Goal: Task Accomplishment & Management: Complete application form

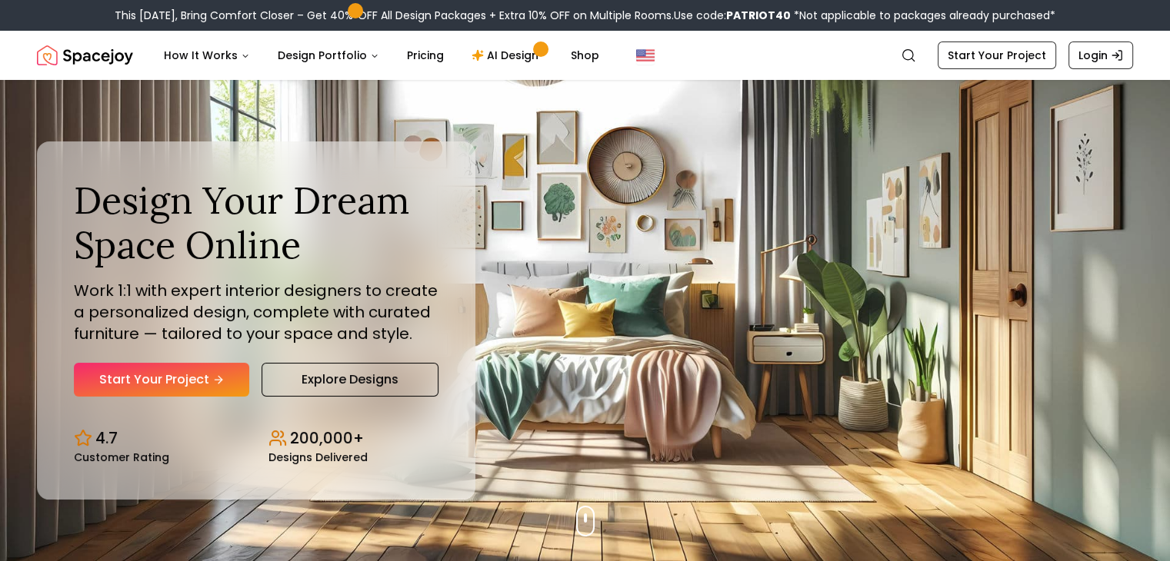
click at [219, 377] on icon "Hero section" at bounding box center [218, 380] width 12 height 12
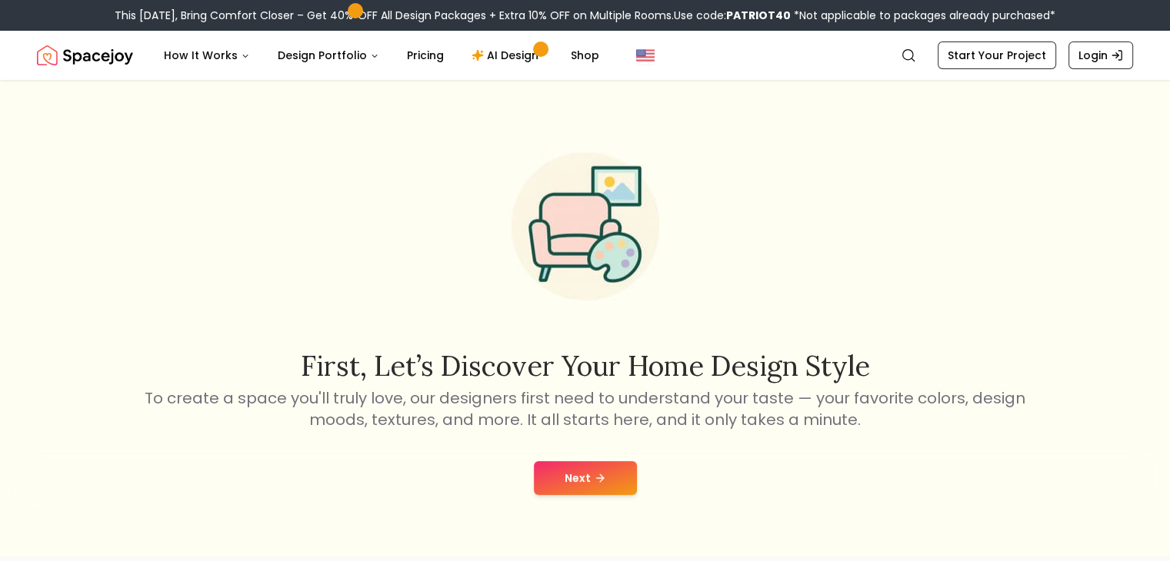
click at [564, 495] on div "Next" at bounding box center [584, 478] width 1145 height 58
click at [564, 486] on button "Next" at bounding box center [585, 478] width 103 height 34
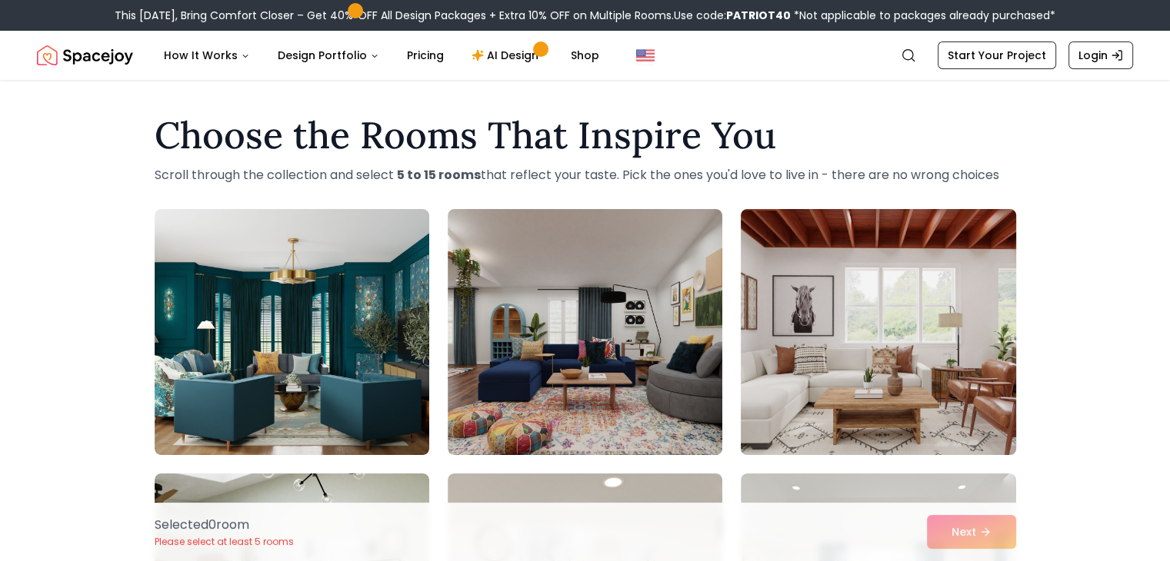
click at [837, 388] on img at bounding box center [878, 332] width 288 height 258
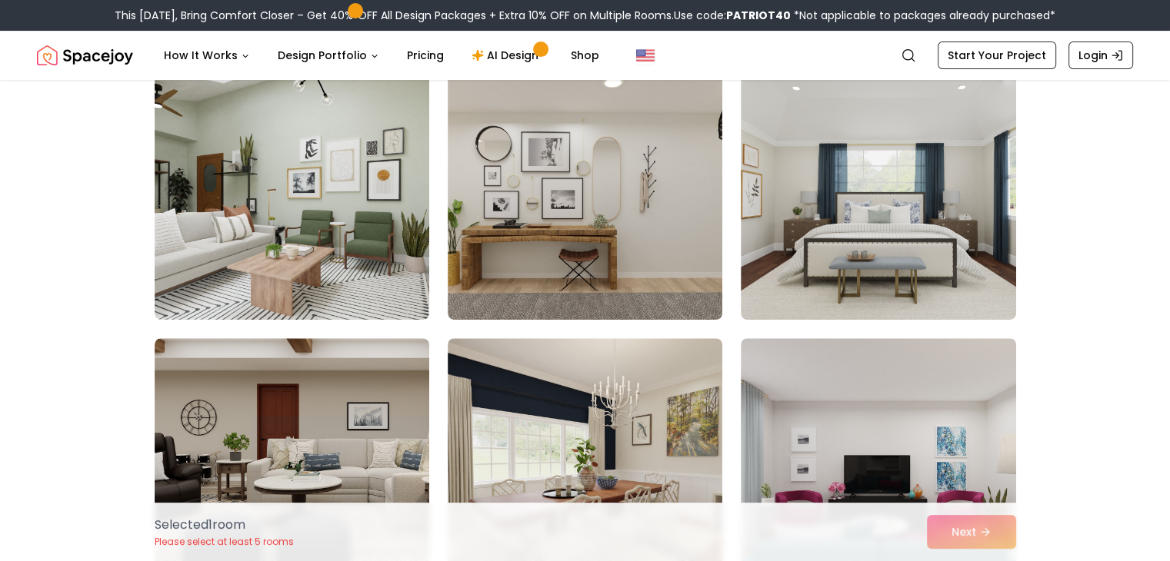
scroll to position [410, 0]
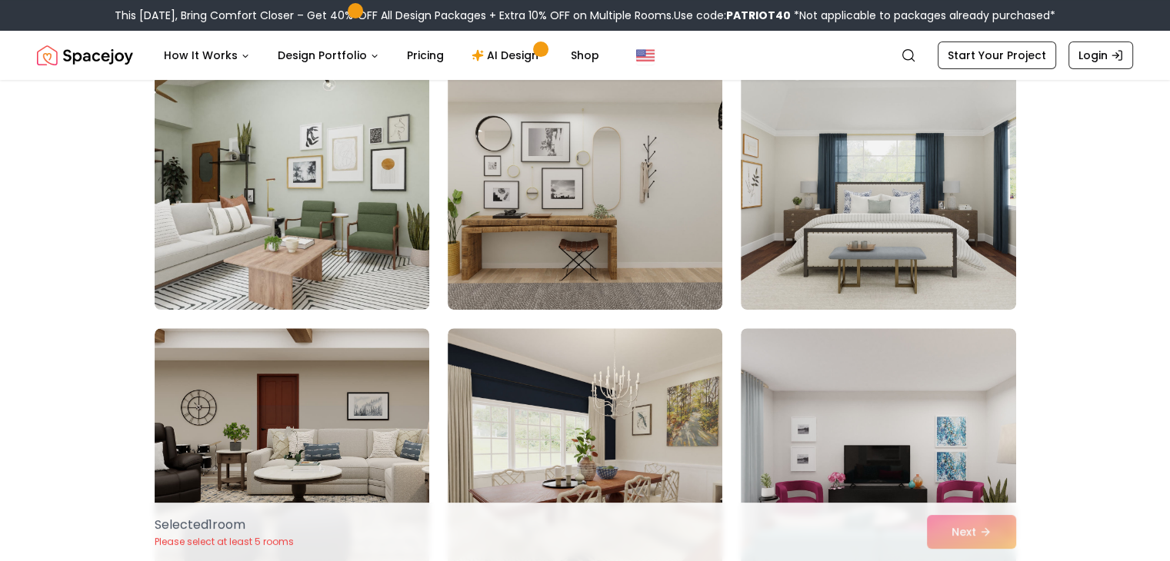
click at [322, 208] on img at bounding box center [292, 187] width 288 height 258
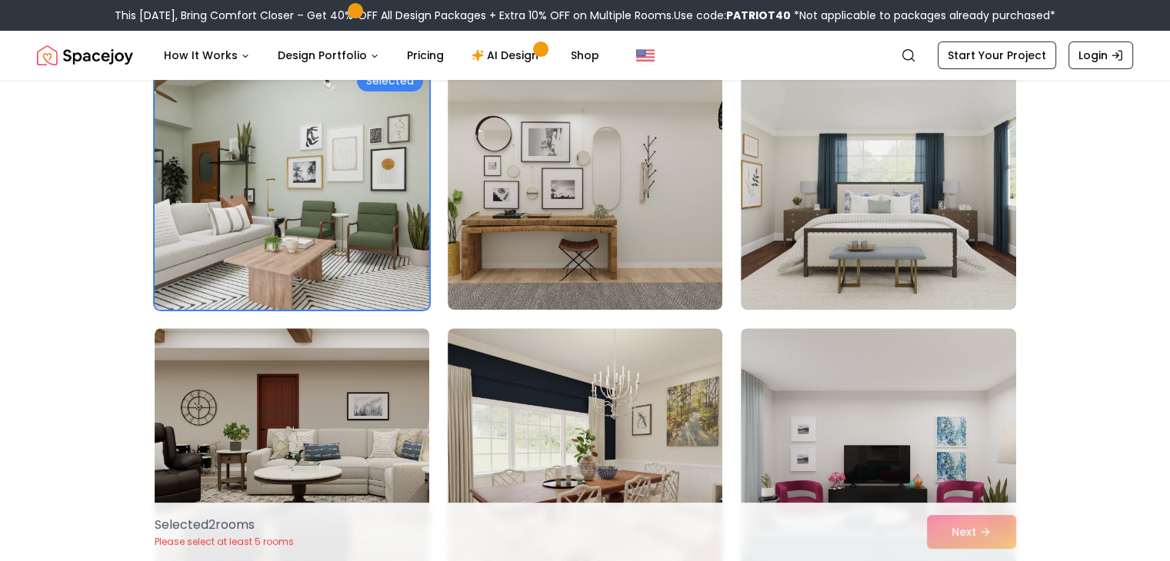
click at [363, 219] on img at bounding box center [292, 187] width 288 height 258
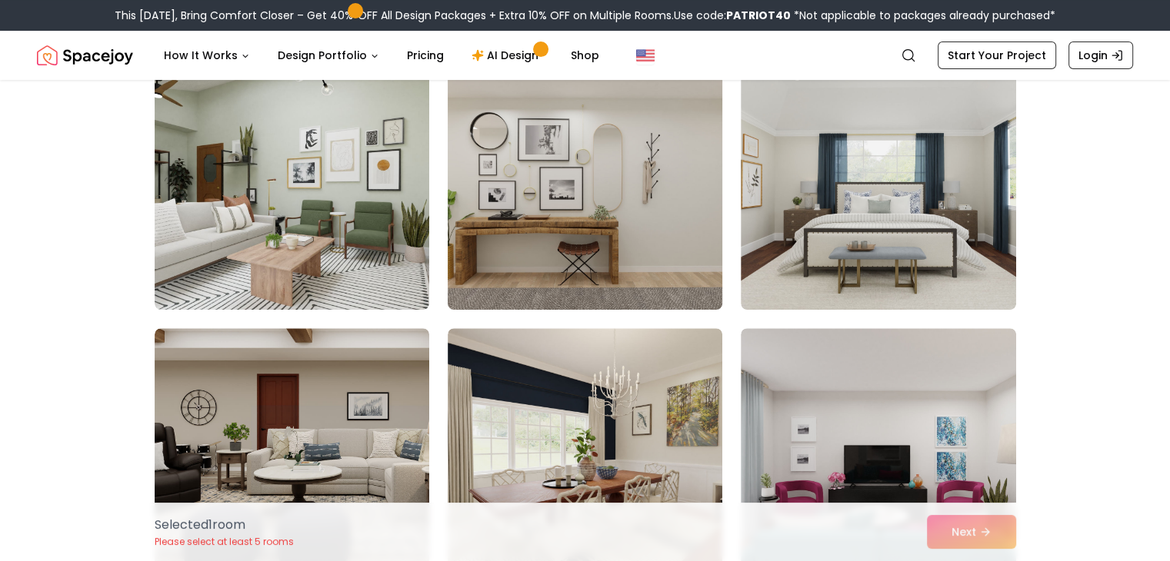
click at [496, 219] on img at bounding box center [585, 187] width 288 height 258
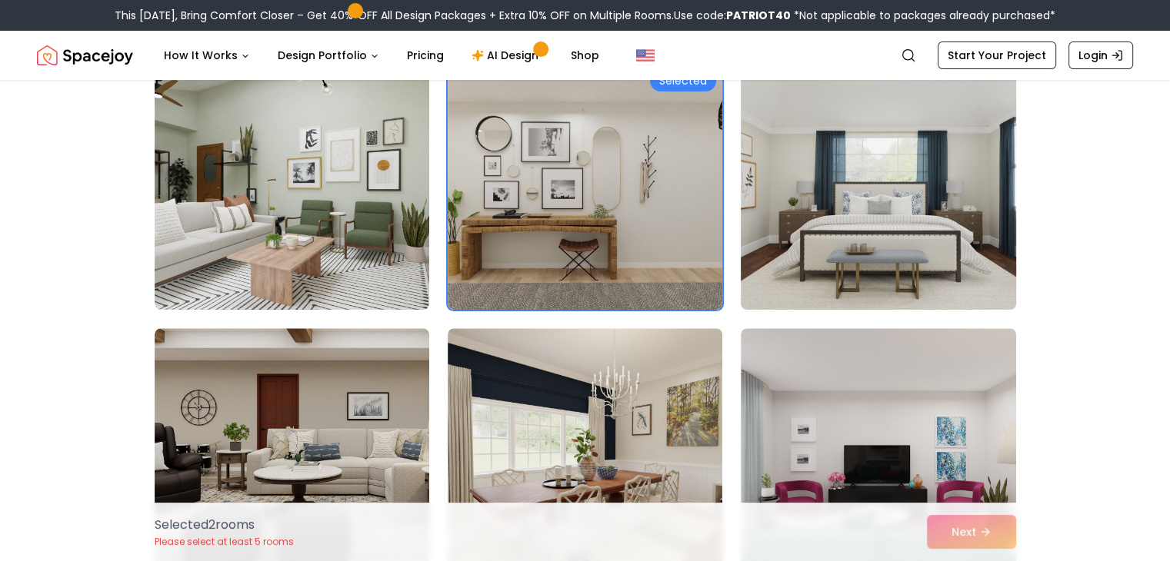
click at [812, 277] on img at bounding box center [878, 187] width 288 height 258
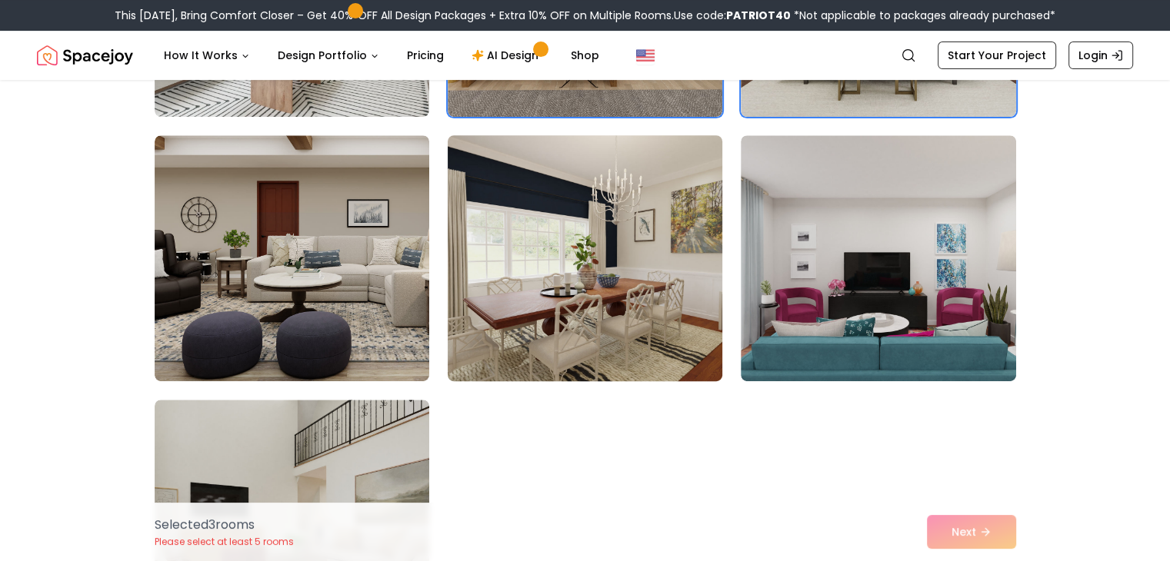
scroll to position [615, 0]
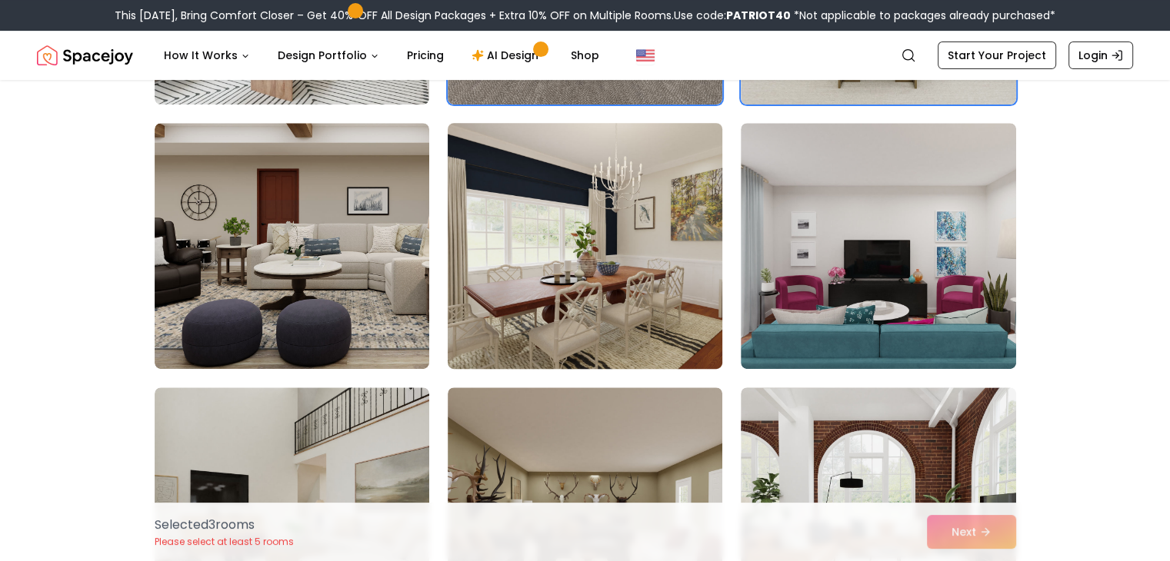
click at [501, 285] on img at bounding box center [585, 246] width 288 height 258
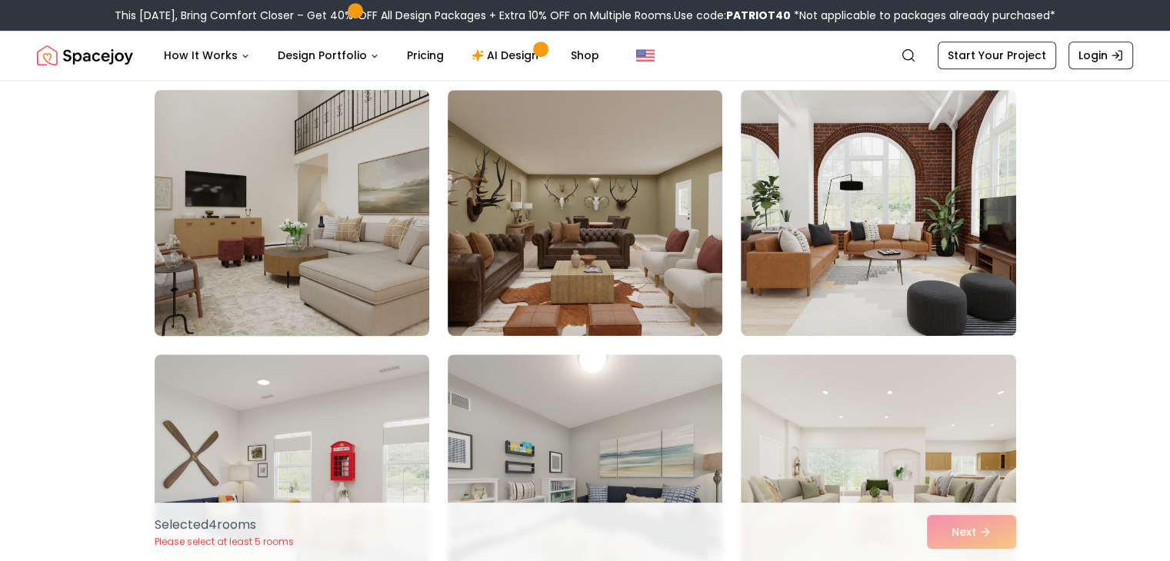
scroll to position [1025, 0]
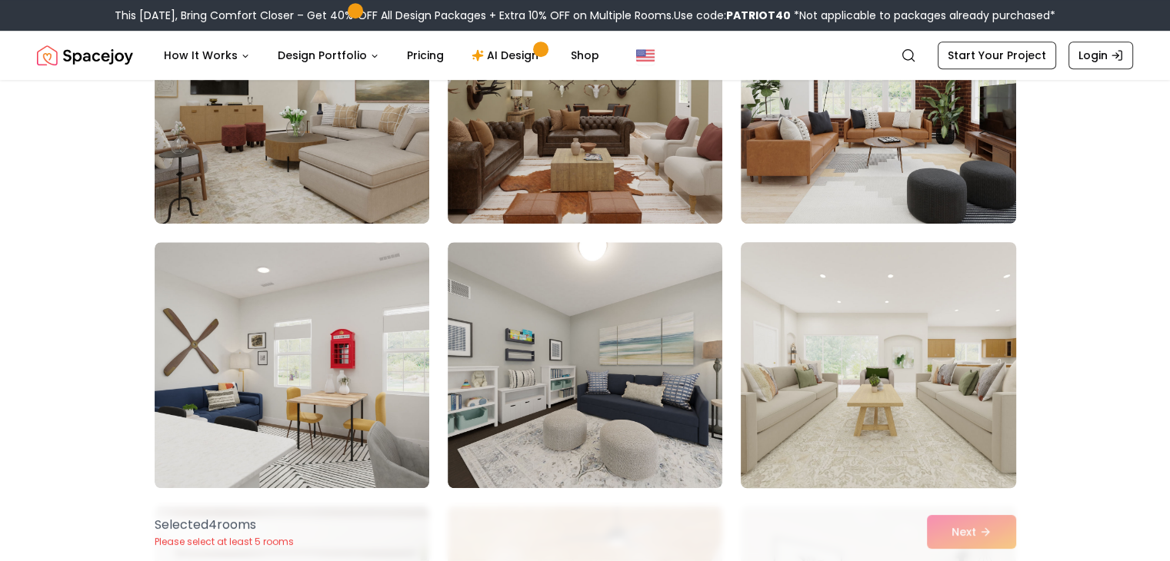
click at [832, 390] on img at bounding box center [878, 365] width 288 height 258
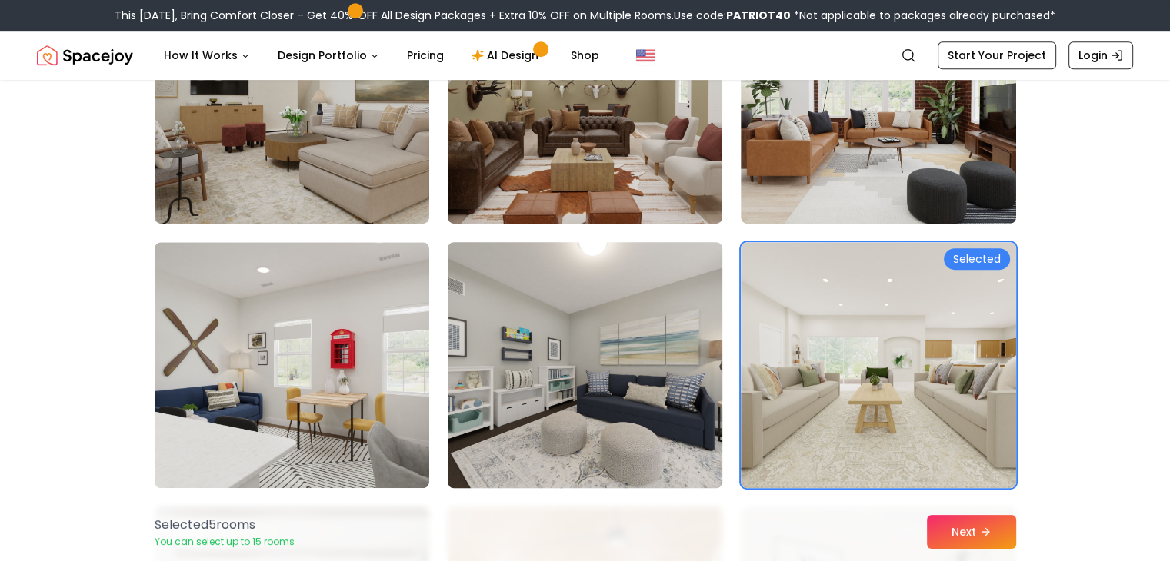
click at [541, 344] on img at bounding box center [585, 365] width 288 height 258
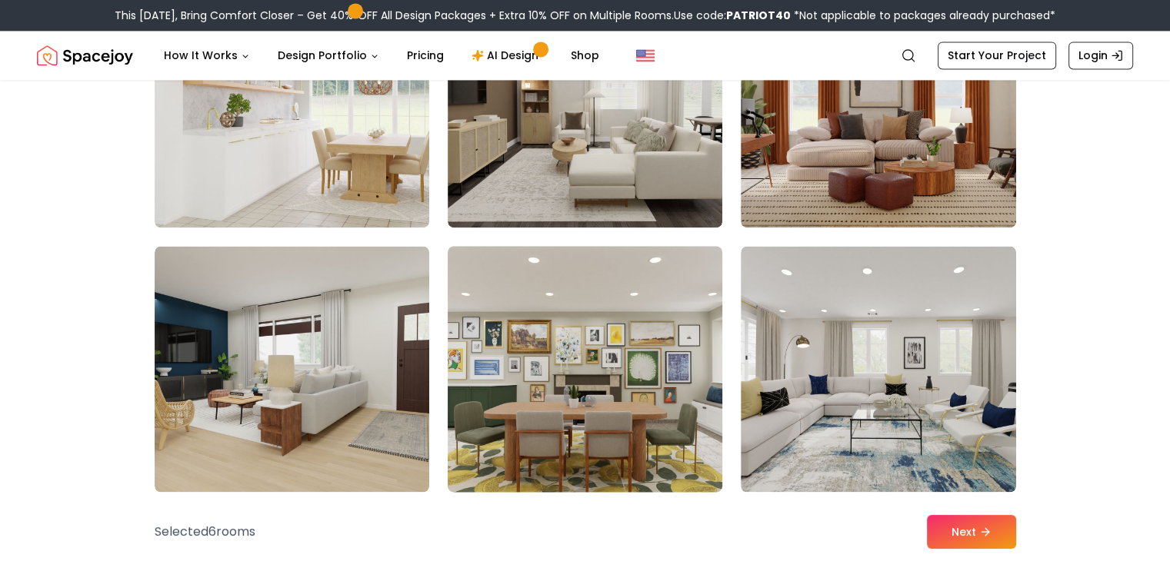
scroll to position [2461, 0]
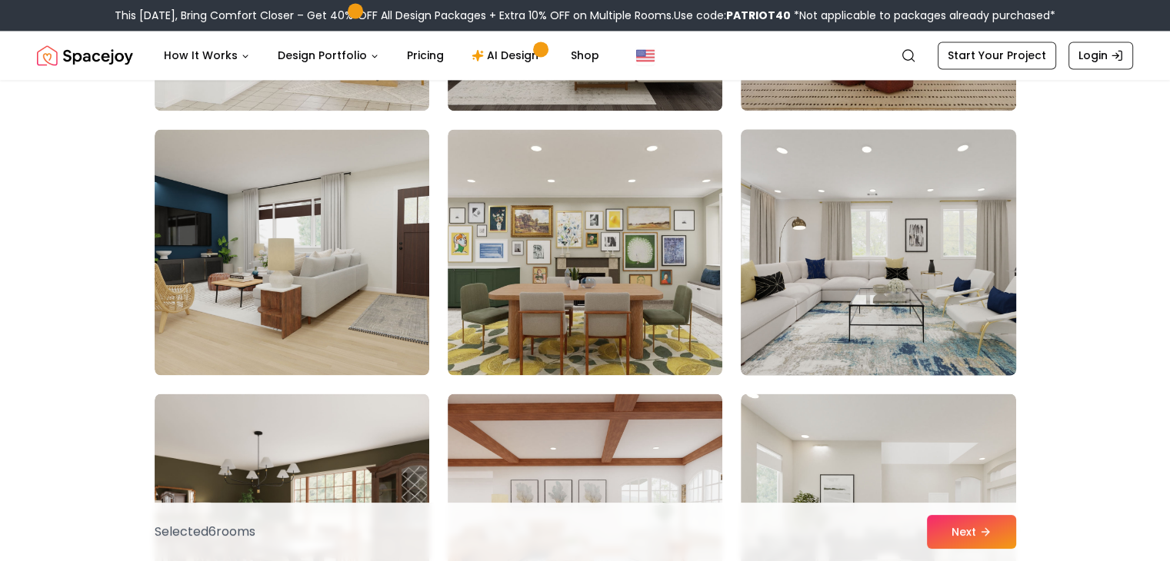
click at [789, 306] on img at bounding box center [878, 252] width 288 height 258
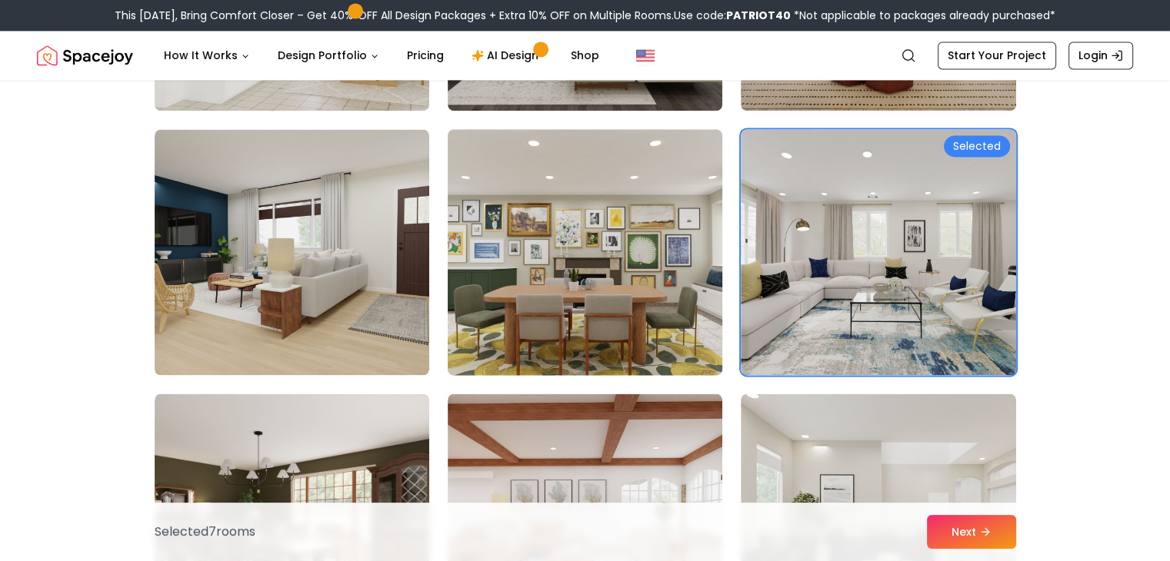
scroll to position [2870, 0]
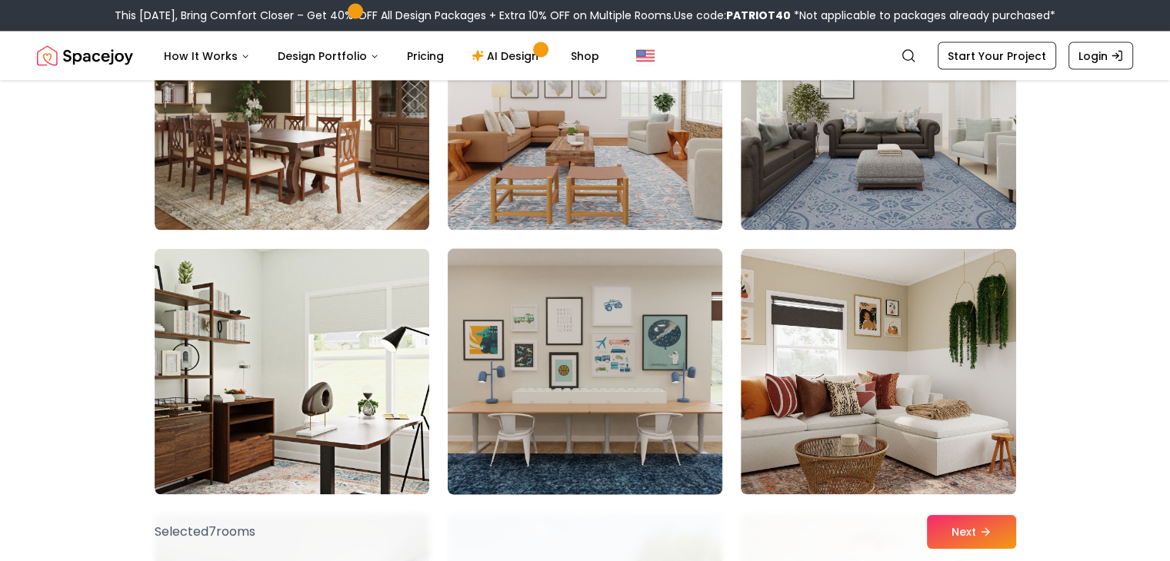
click at [555, 351] on img at bounding box center [585, 371] width 288 height 258
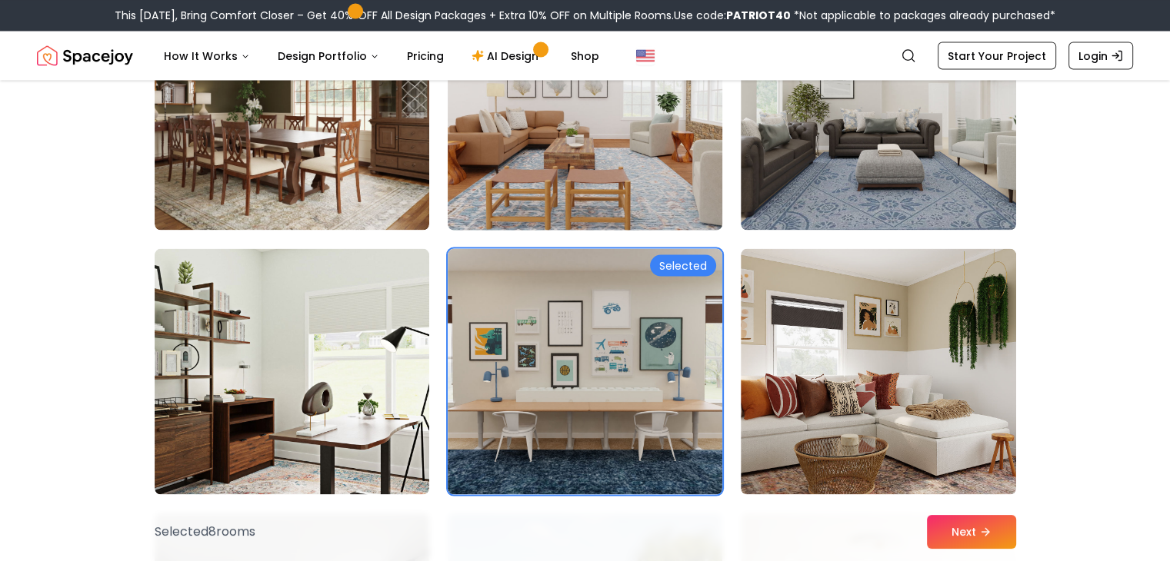
scroll to position [2665, 0]
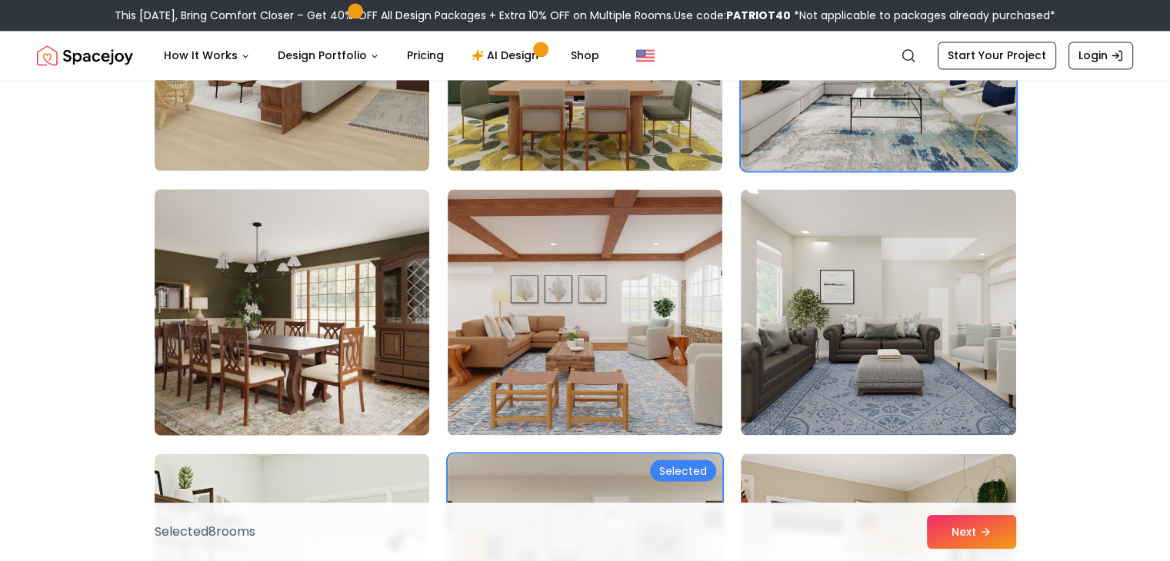
click at [320, 350] on img at bounding box center [292, 312] width 288 height 258
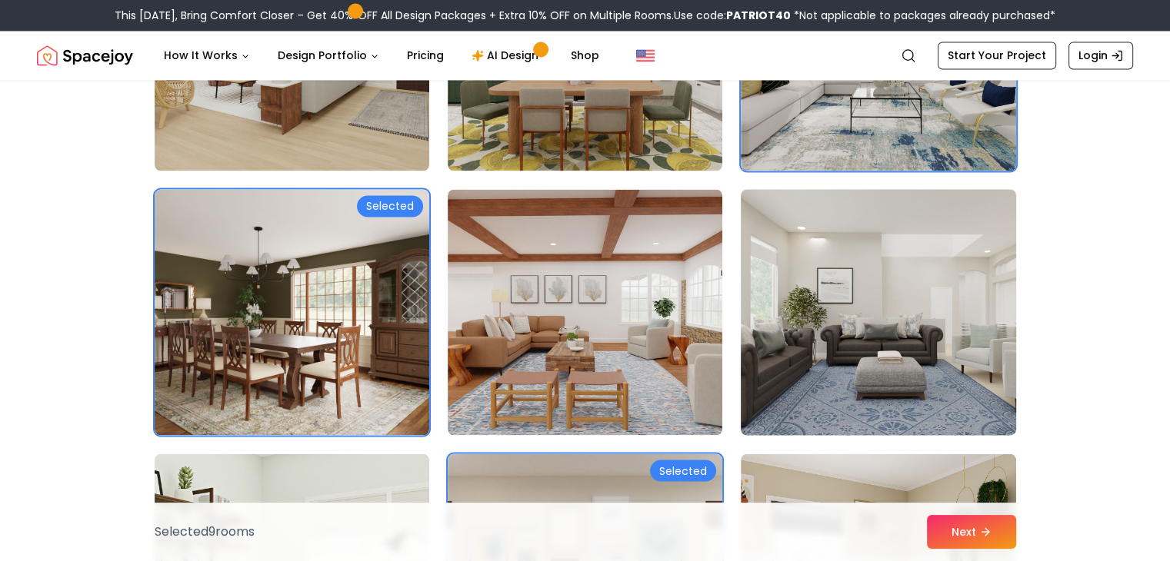
click at [840, 358] on img at bounding box center [878, 312] width 288 height 258
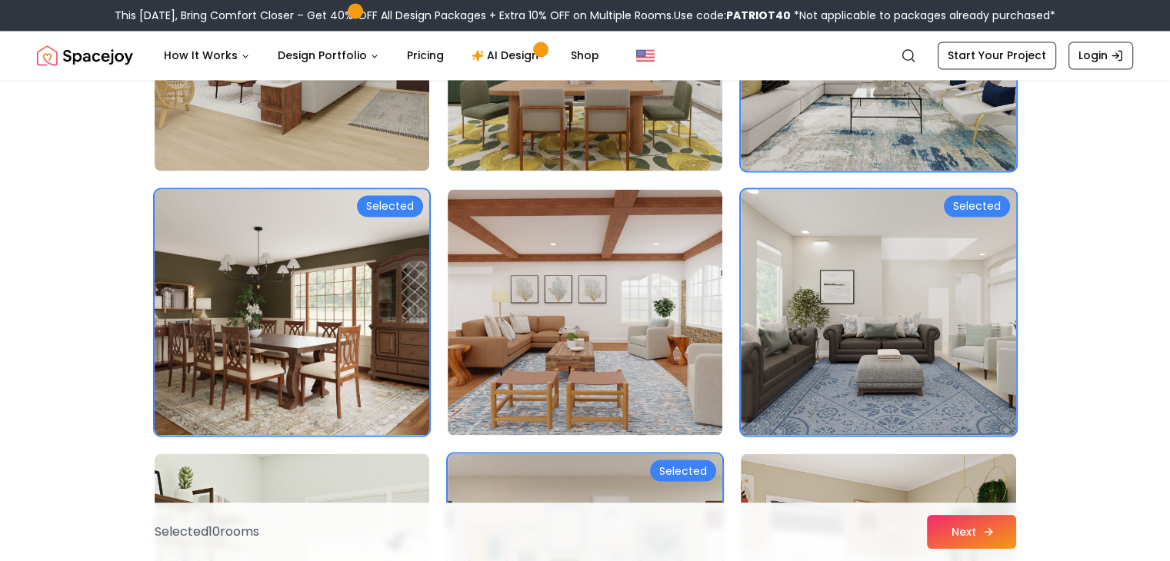
click at [950, 524] on button "Next" at bounding box center [971, 532] width 89 height 34
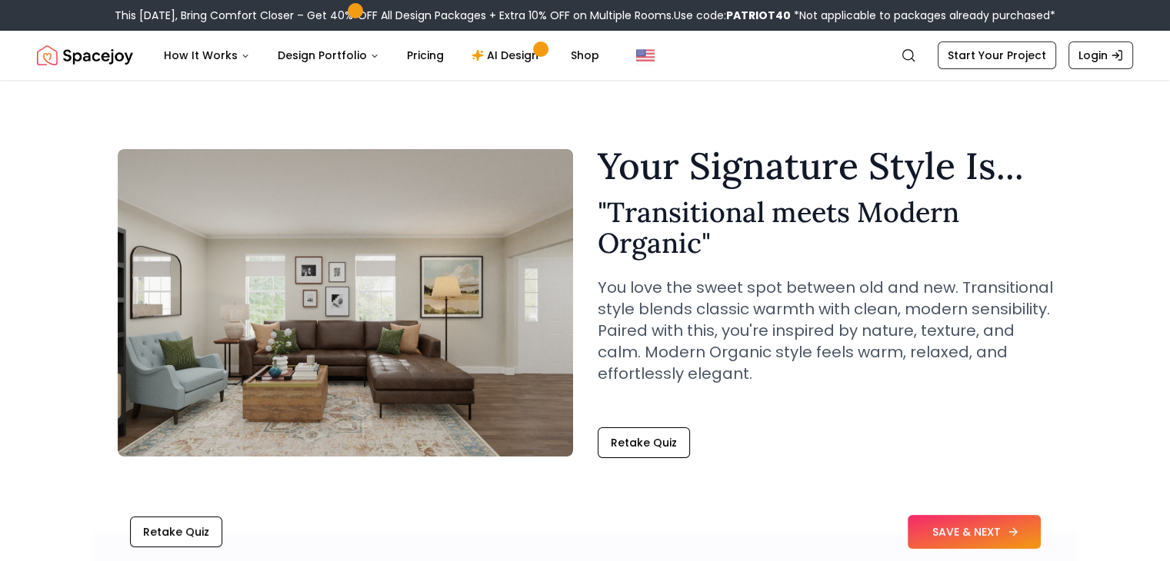
click at [1017, 527] on icon at bounding box center [1013, 532] width 12 height 12
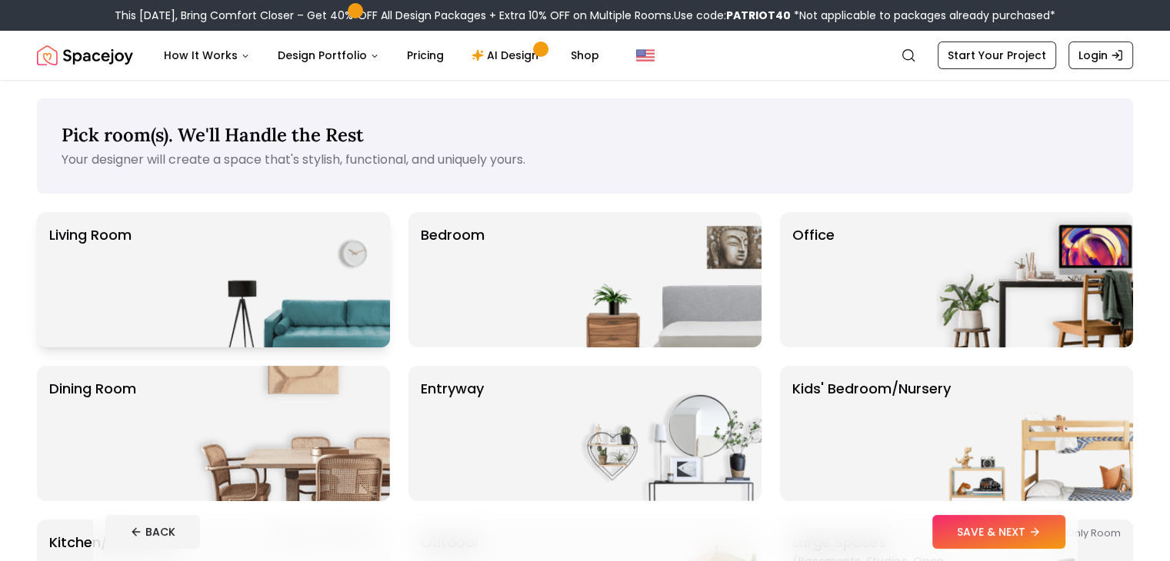
click at [237, 275] on img at bounding box center [291, 279] width 197 height 135
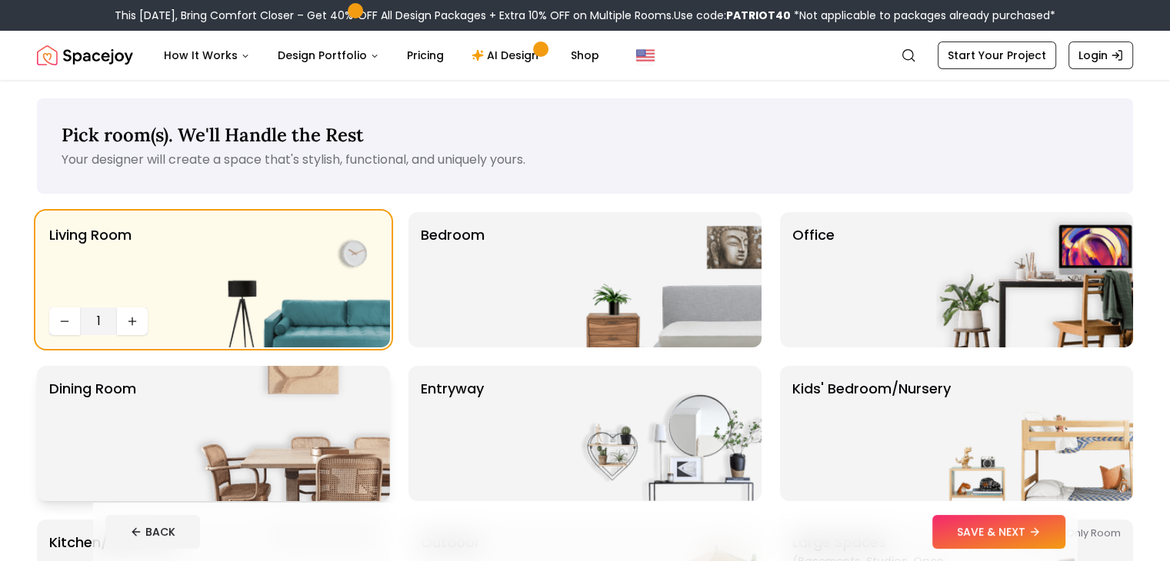
click at [218, 417] on img at bounding box center [291, 433] width 197 height 135
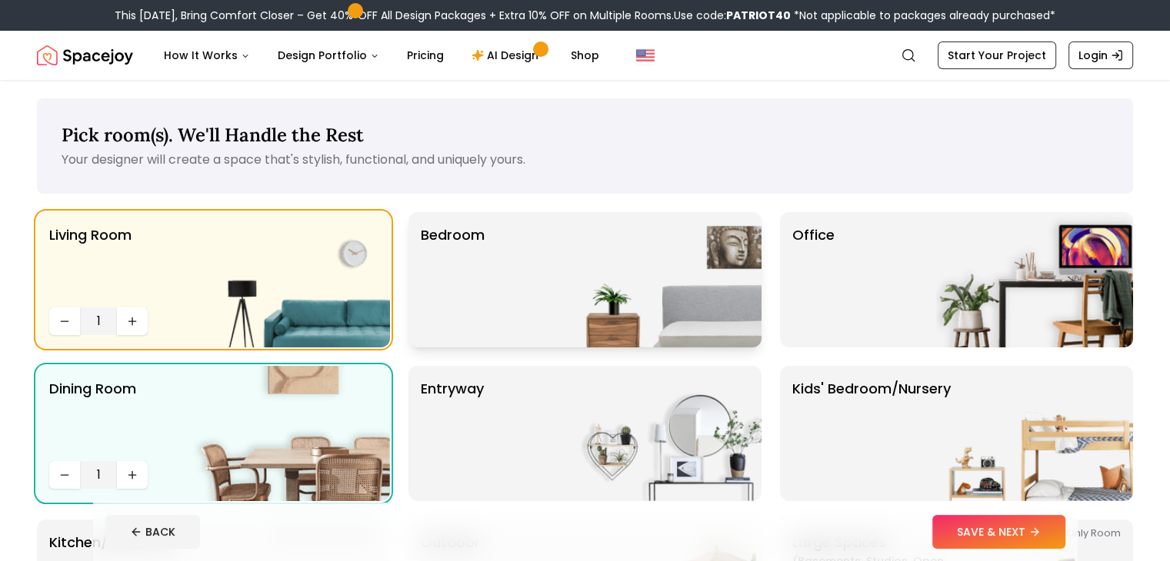
click at [626, 318] on img at bounding box center [662, 279] width 197 height 135
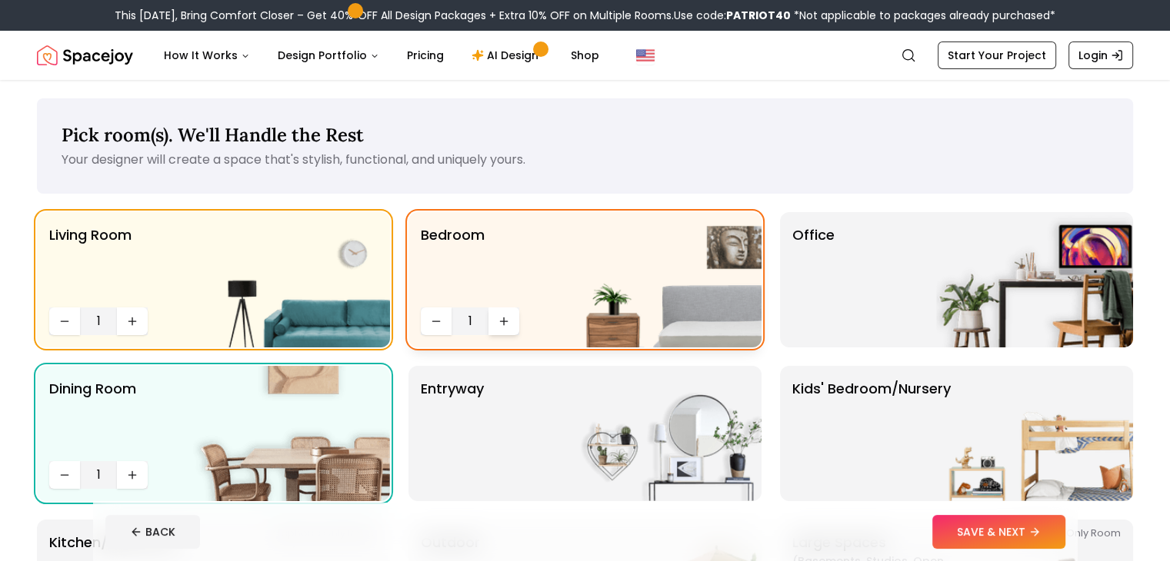
click at [508, 323] on icon "Increase quantity" at bounding box center [504, 321] width 12 height 12
click at [685, 474] on img at bounding box center [662, 433] width 197 height 135
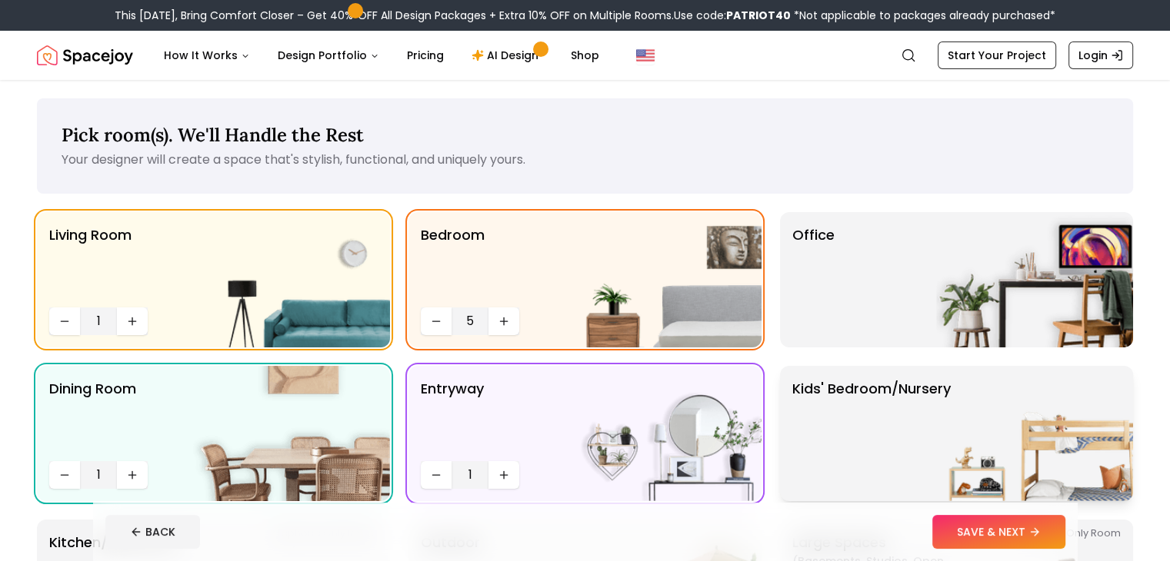
click at [1086, 480] on img at bounding box center [1034, 433] width 197 height 135
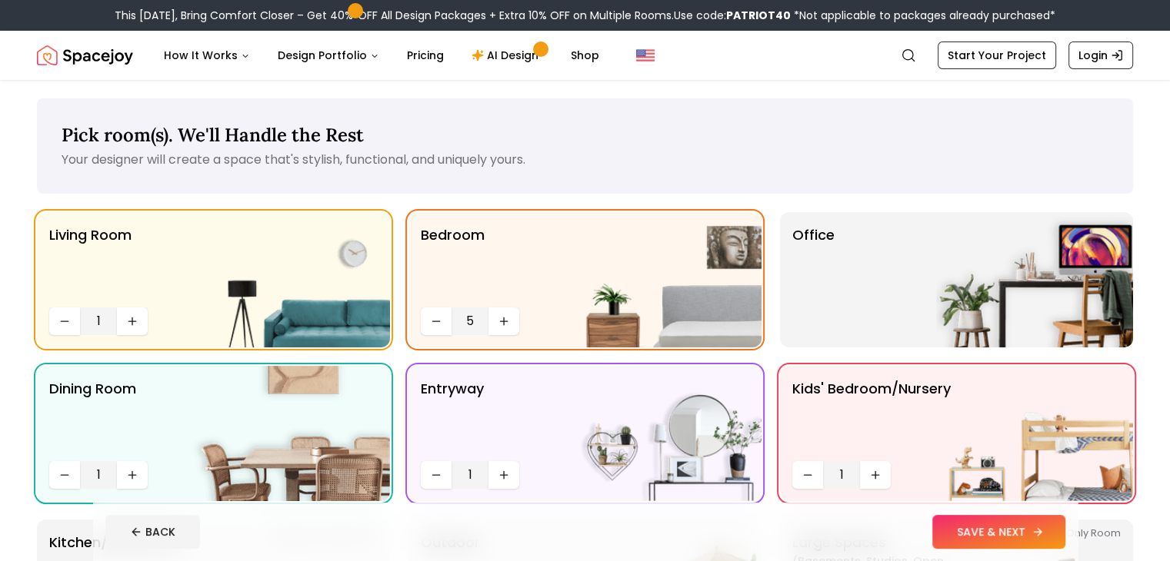
click at [1065, 530] on button "SAVE & NEXT" at bounding box center [998, 532] width 133 height 34
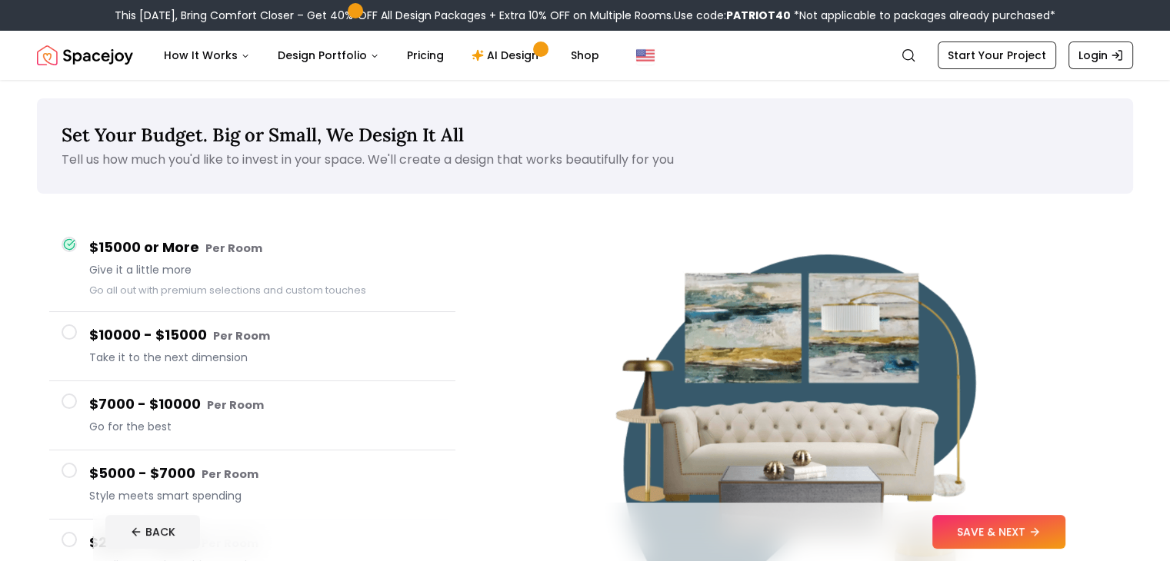
click at [77, 333] on button "$10000 - $15000 Per Room Take it to the next dimension" at bounding box center [252, 346] width 406 height 69
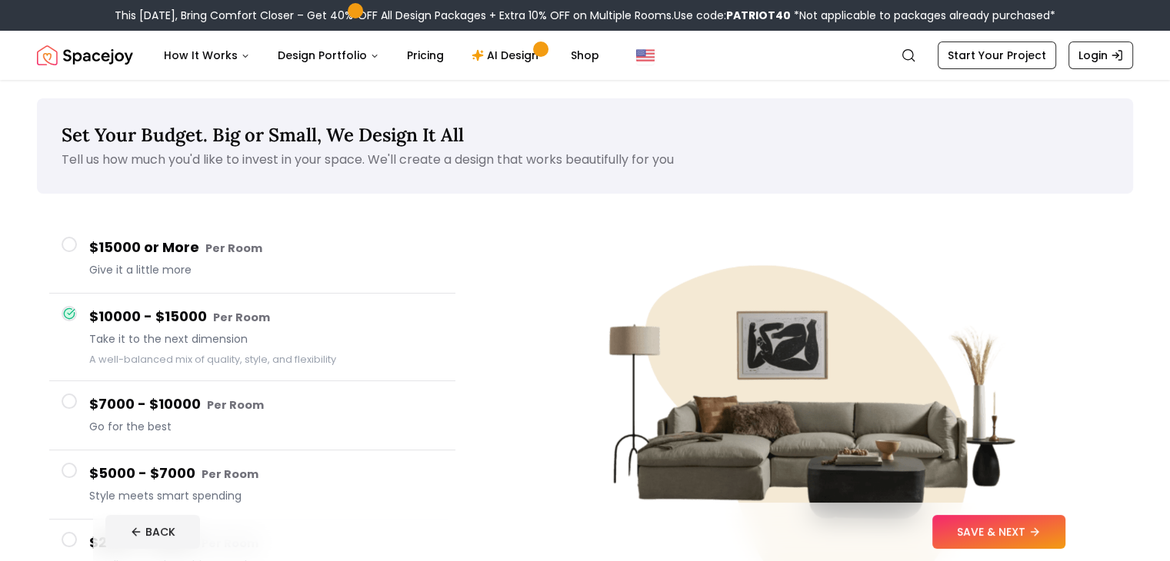
click at [83, 244] on button "$15000 or More Per Room Give it a little more" at bounding box center [252, 259] width 406 height 69
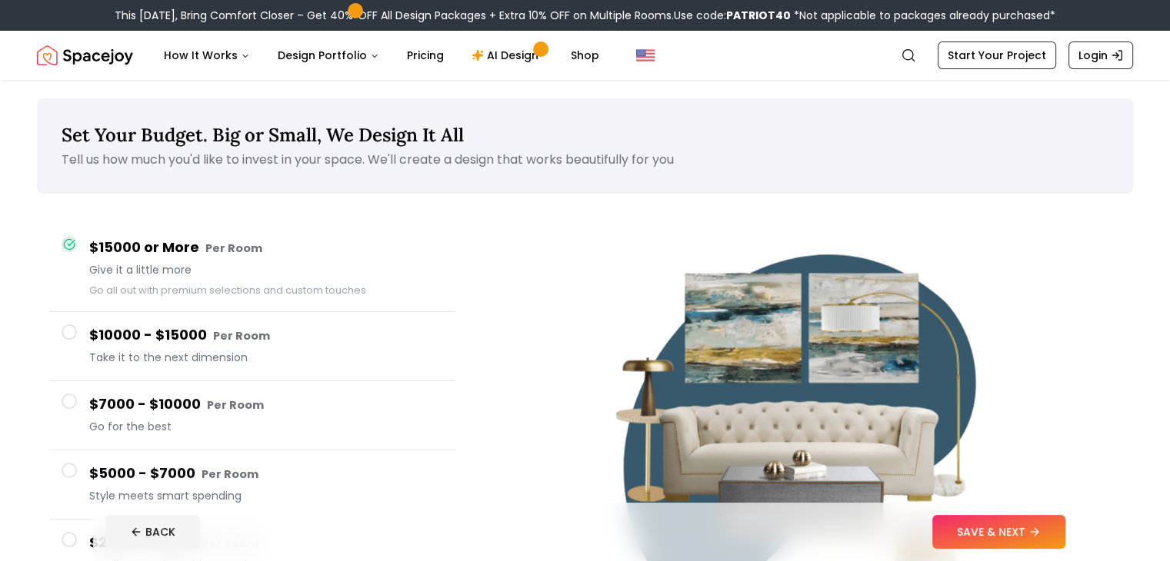
click at [92, 419] on span "Go for the best" at bounding box center [266, 426] width 354 height 15
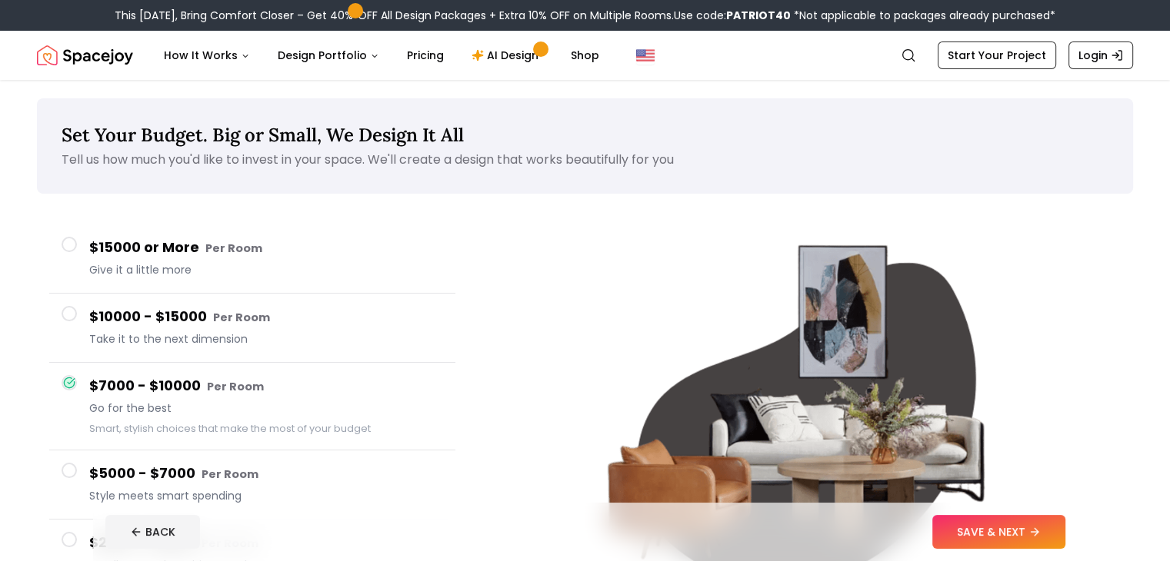
click at [75, 309] on span at bounding box center [69, 313] width 15 height 15
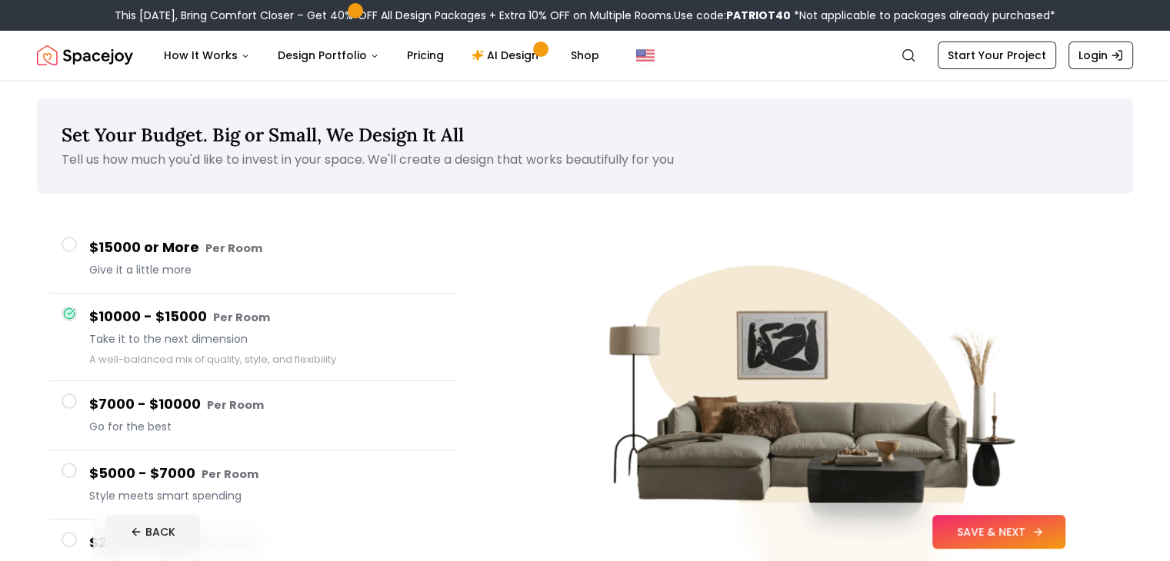
click at [1026, 538] on button "SAVE & NEXT" at bounding box center [998, 532] width 133 height 34
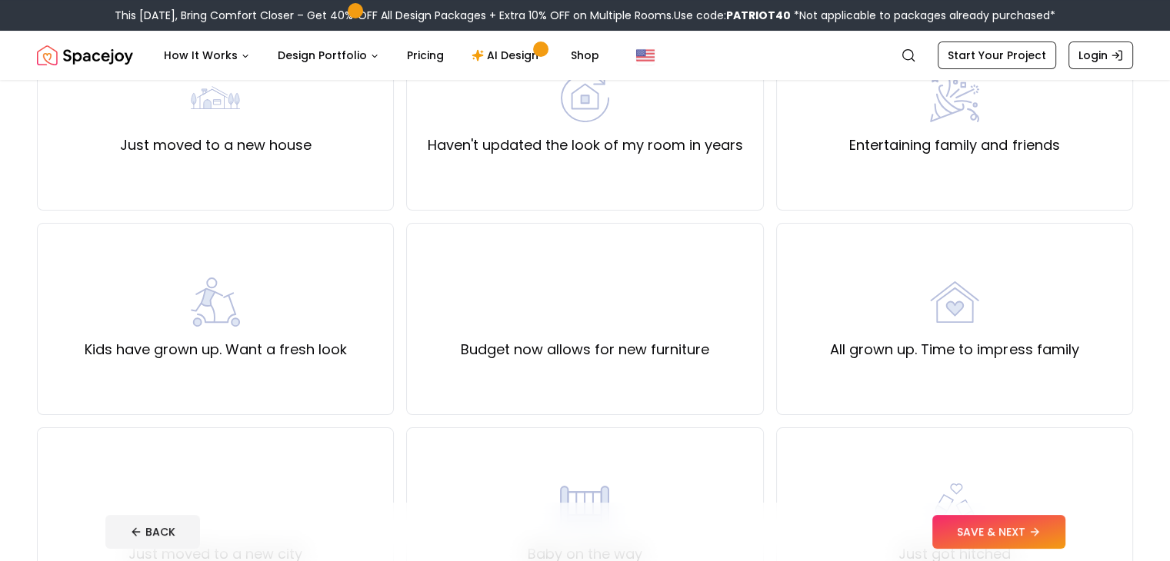
scroll to position [205, 0]
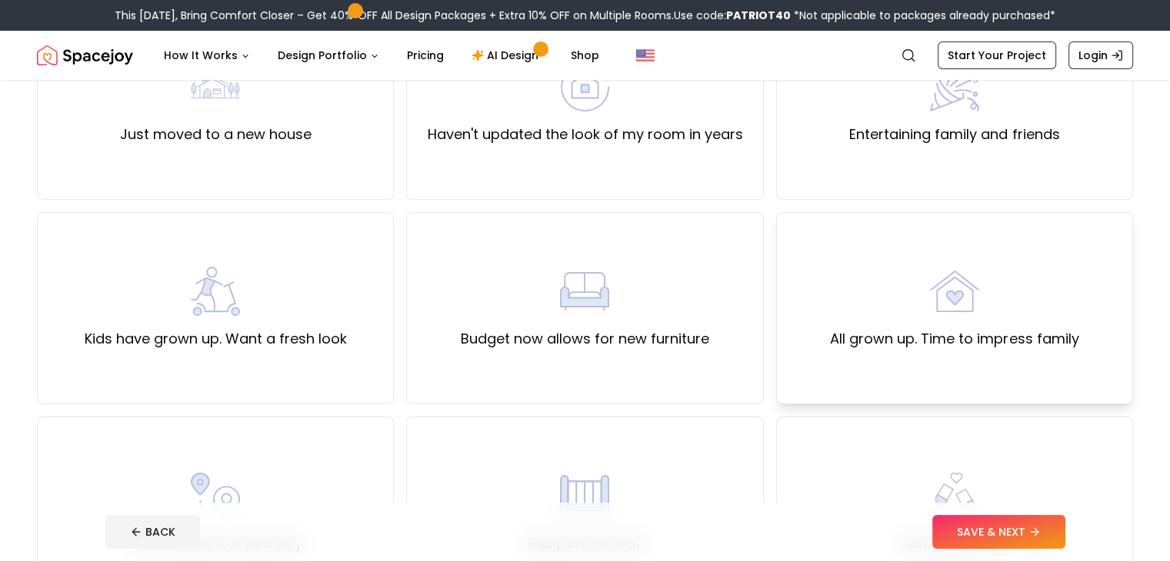
click at [818, 281] on div "All grown up. Time to impress family" at bounding box center [954, 308] width 357 height 192
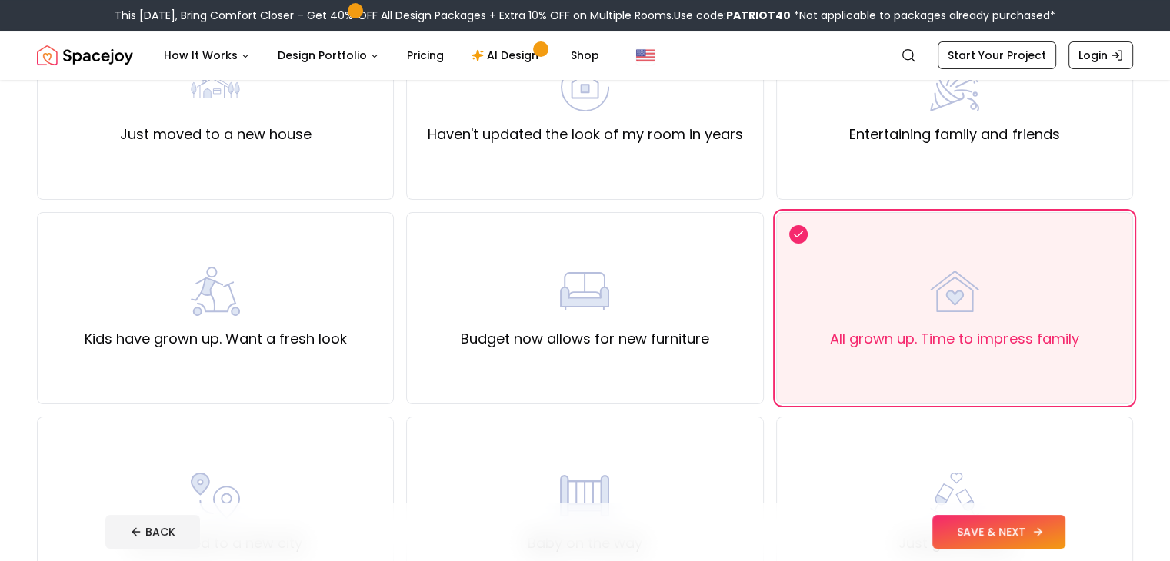
click at [1027, 524] on button "SAVE & NEXT" at bounding box center [998, 532] width 133 height 34
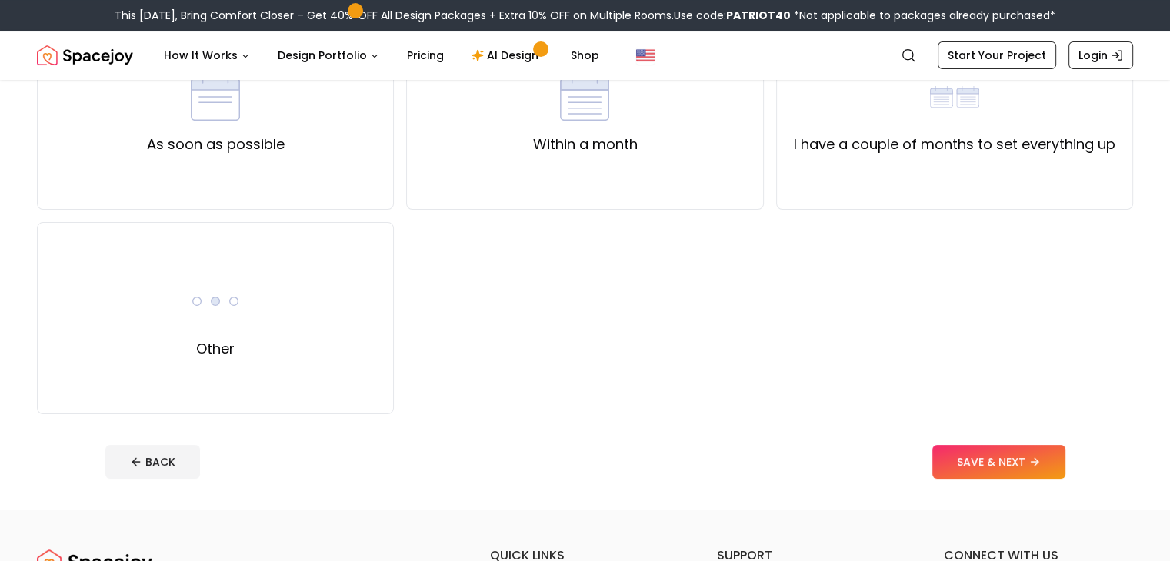
scroll to position [205, 0]
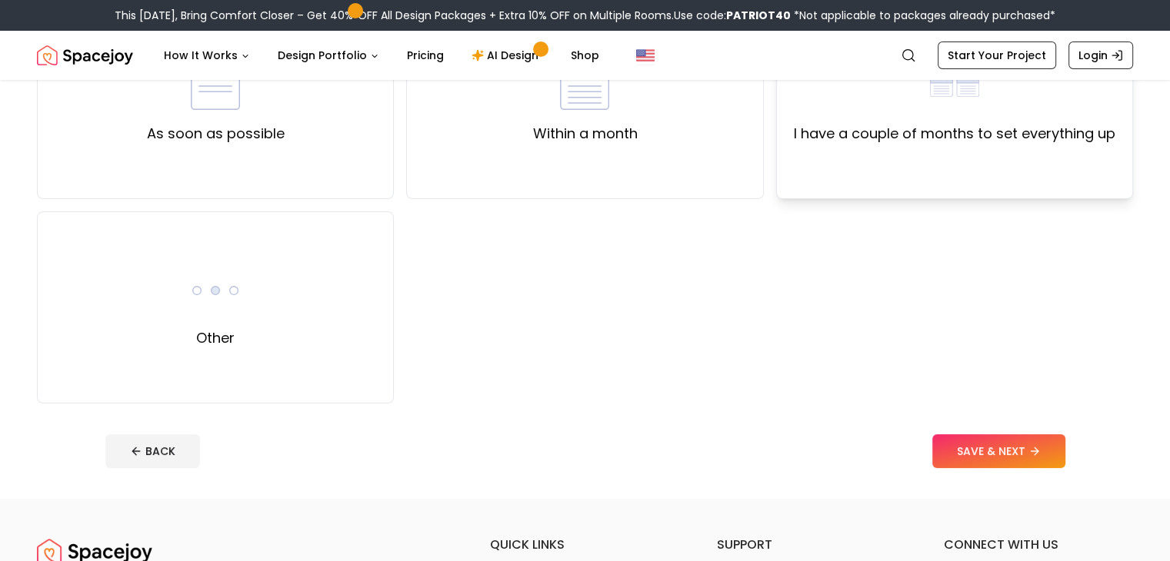
click at [877, 178] on div "I have a couple of months to set everything up" at bounding box center [954, 103] width 357 height 192
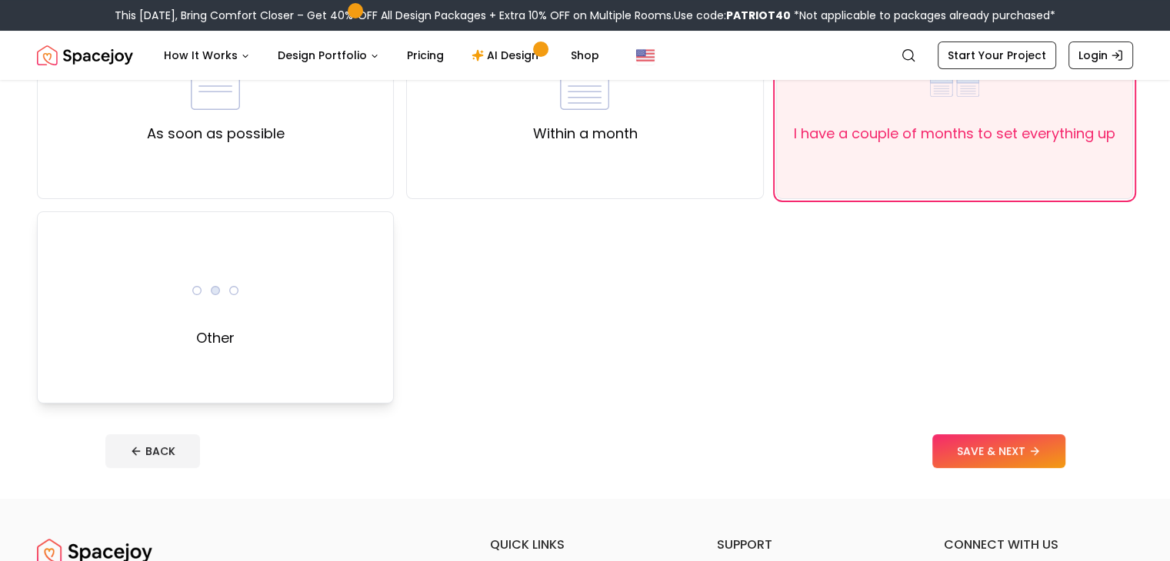
click at [217, 294] on img at bounding box center [215, 290] width 49 height 49
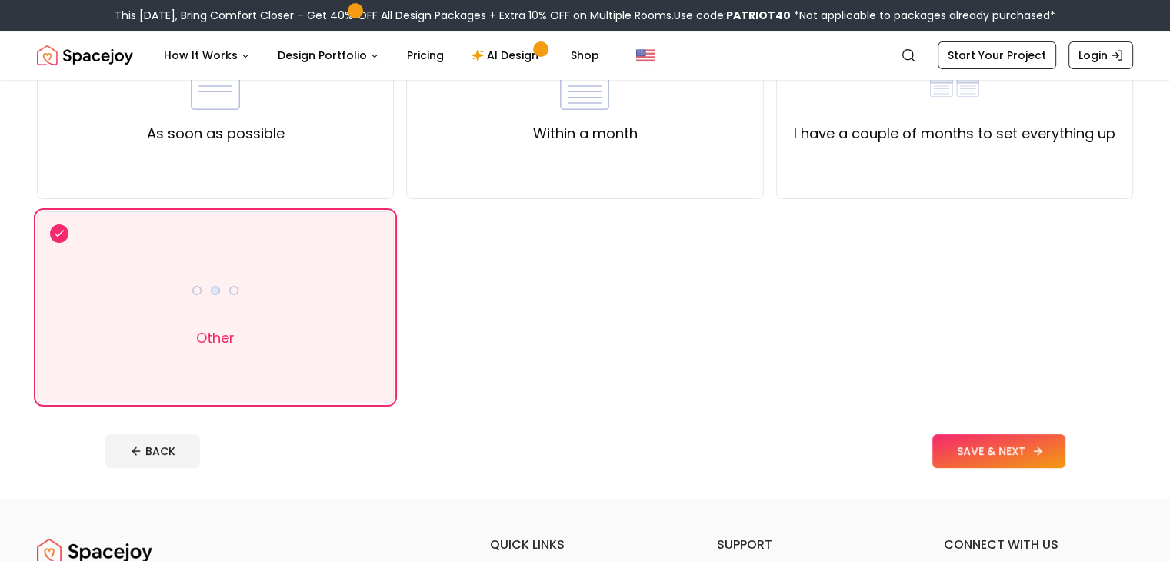
click at [1065, 459] on button "SAVE & NEXT" at bounding box center [998, 451] width 133 height 34
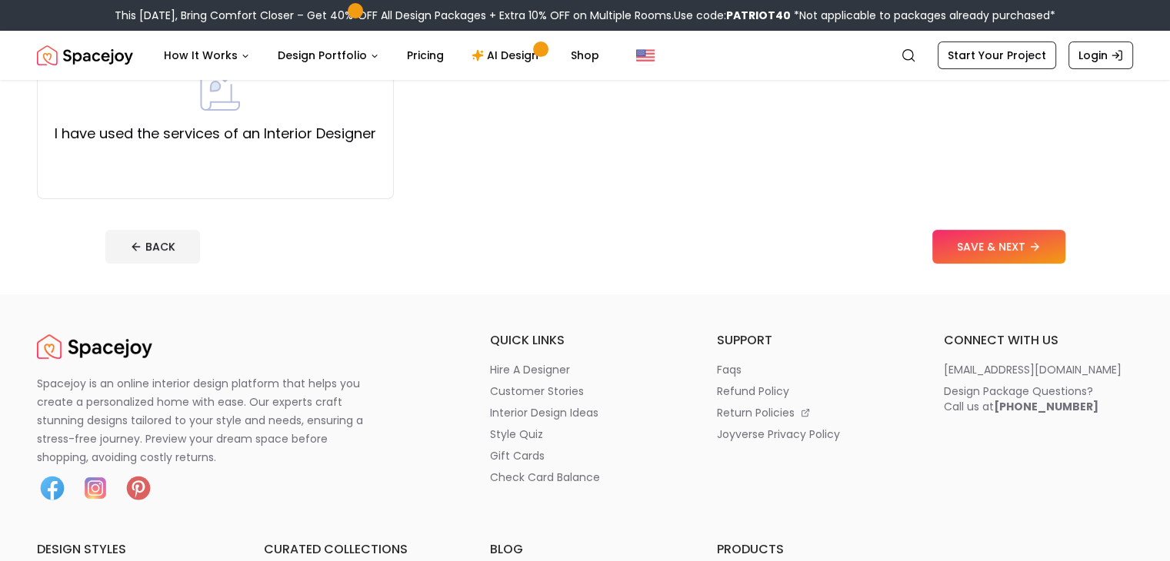
scroll to position [205, 0]
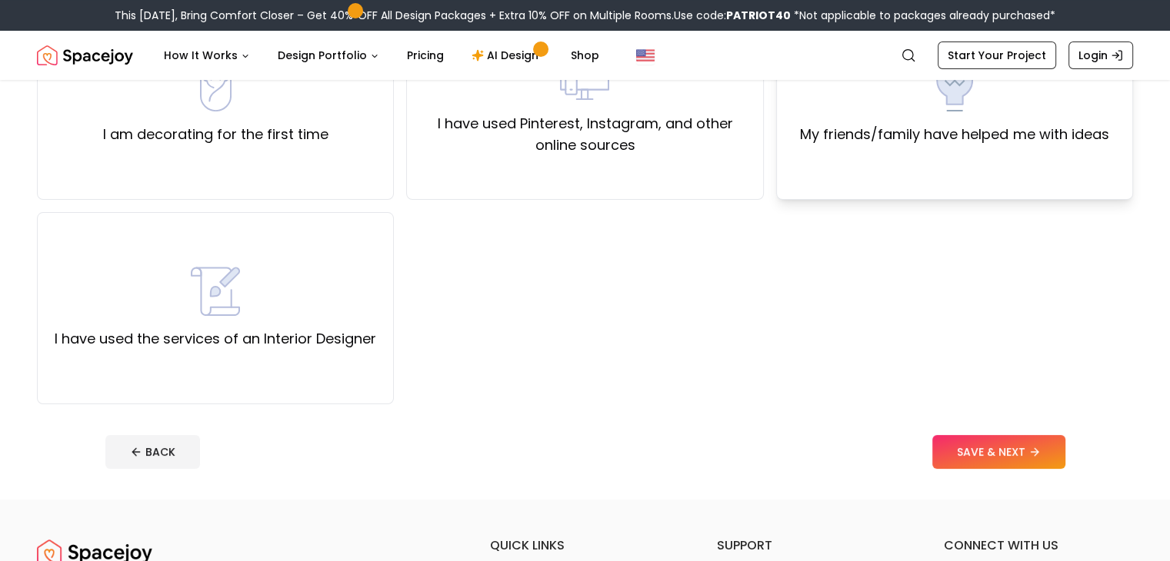
click at [827, 188] on div "My friends/family have helped me with ideas" at bounding box center [954, 104] width 357 height 192
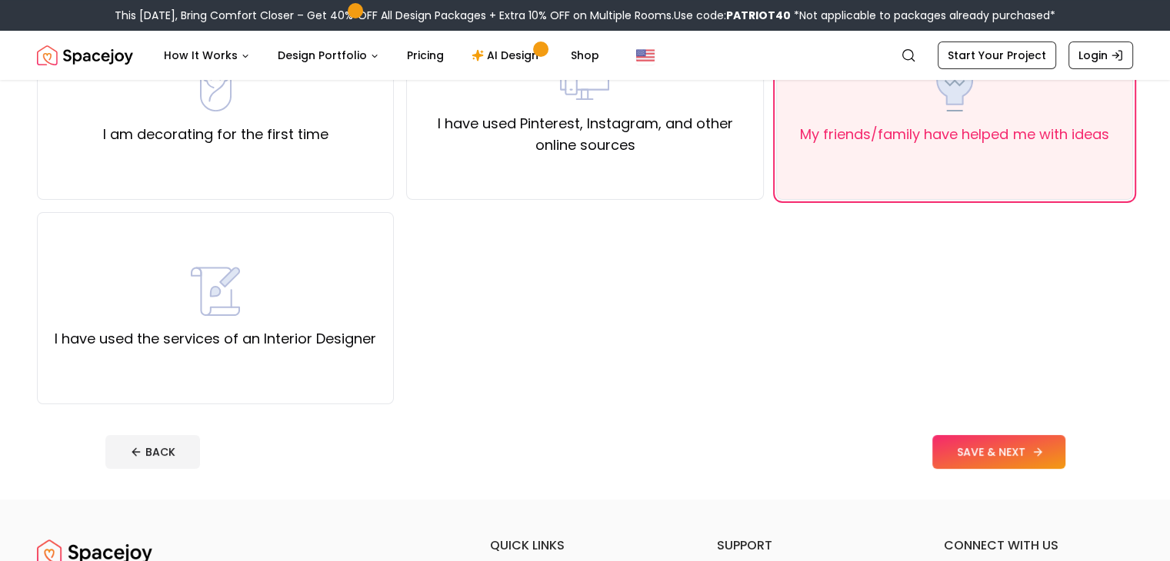
click at [1043, 450] on button "SAVE & NEXT" at bounding box center [998, 452] width 133 height 34
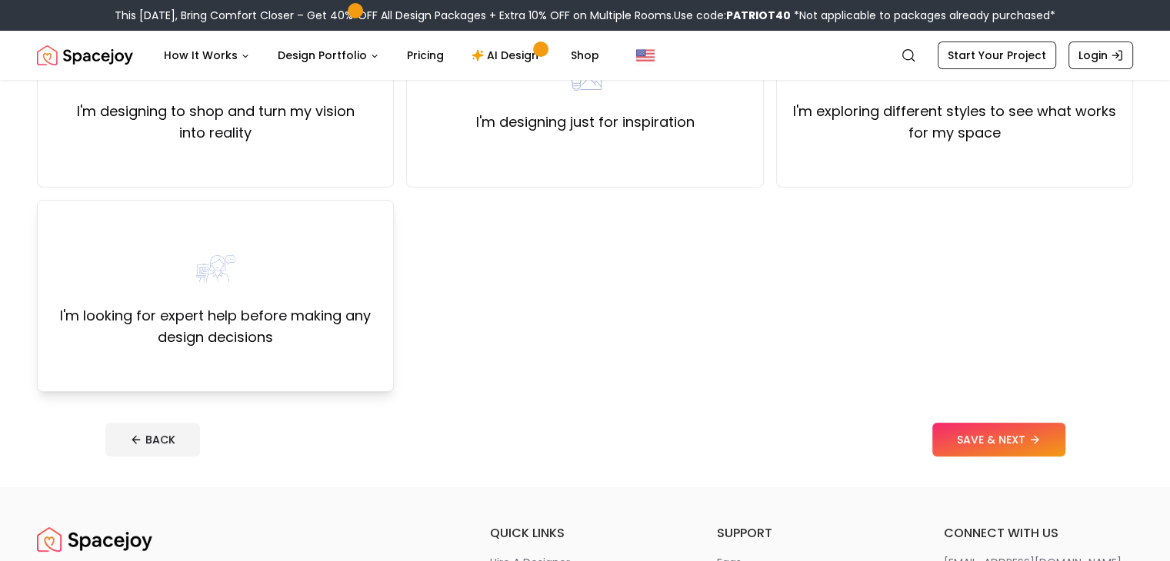
scroll to position [205, 0]
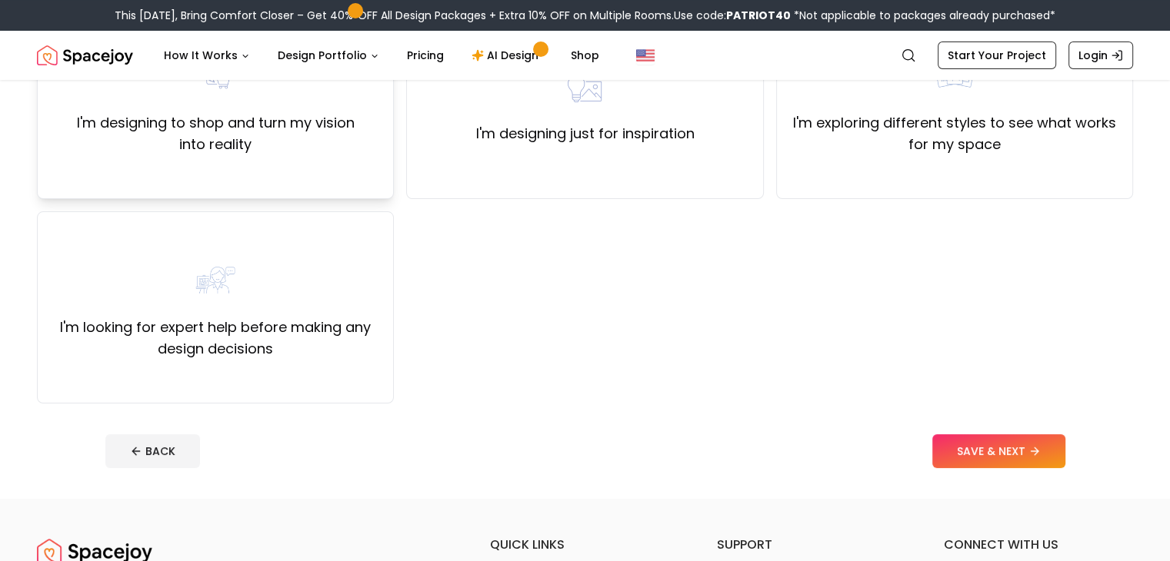
click at [248, 164] on div "I'm designing to shop and turn my vision into reality" at bounding box center [215, 103] width 357 height 192
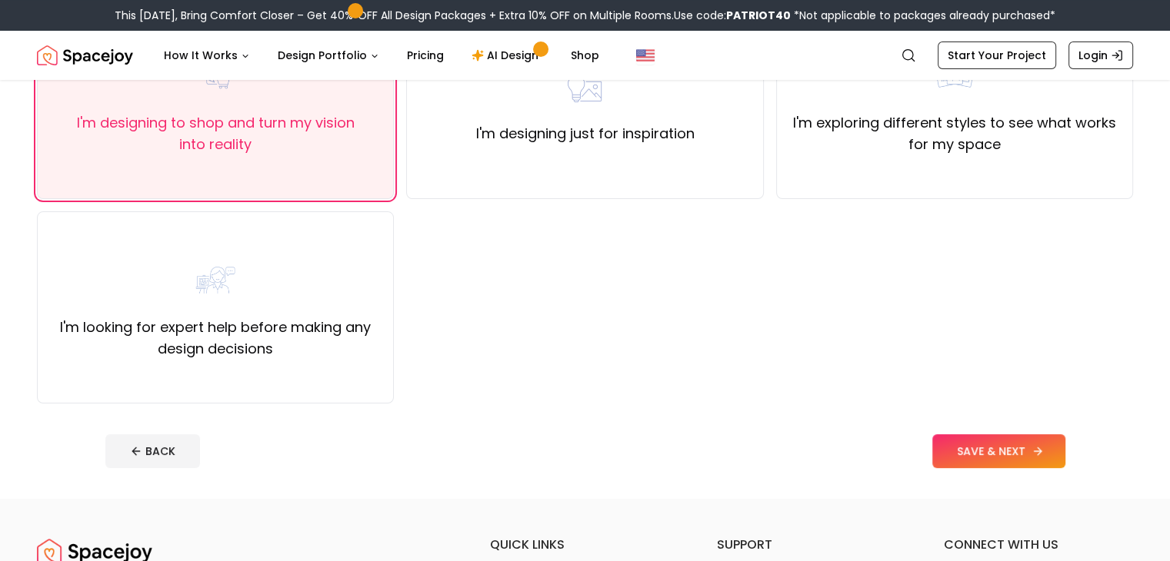
click at [1061, 462] on button "SAVE & NEXT" at bounding box center [998, 451] width 133 height 34
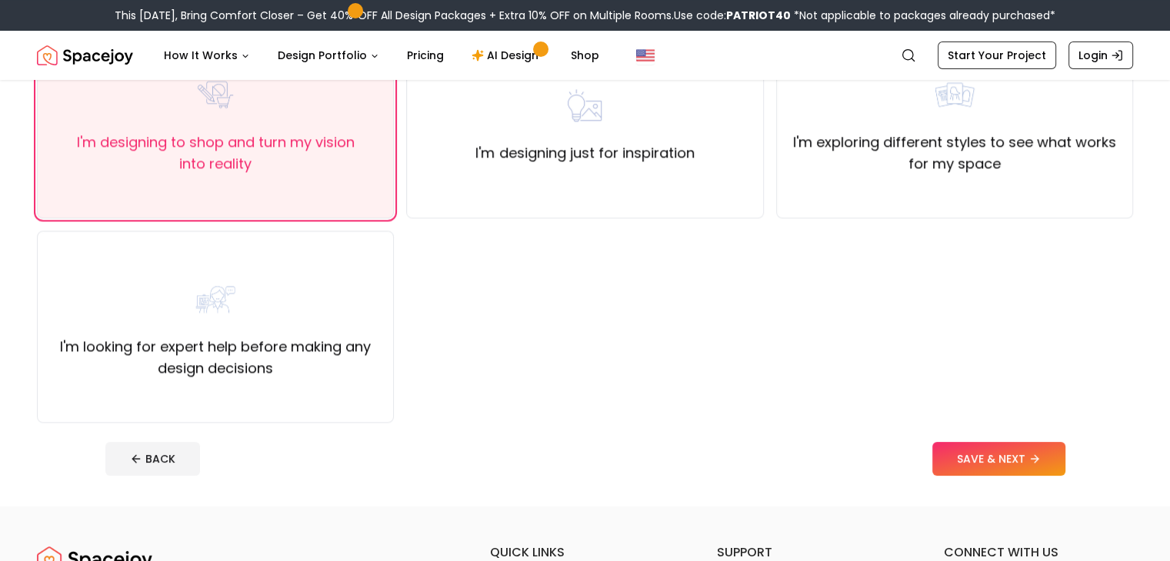
scroll to position [205, 0]
